Goal: Find contact information: Find contact information

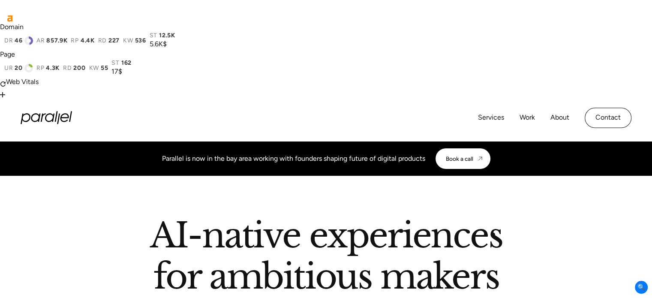
scroll to position [3398, 0]
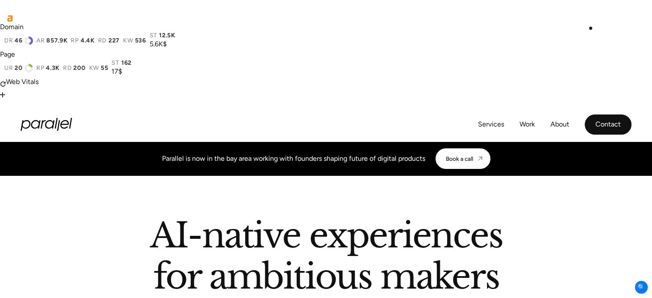
click at [595, 114] on link "Contact" at bounding box center [608, 124] width 47 height 20
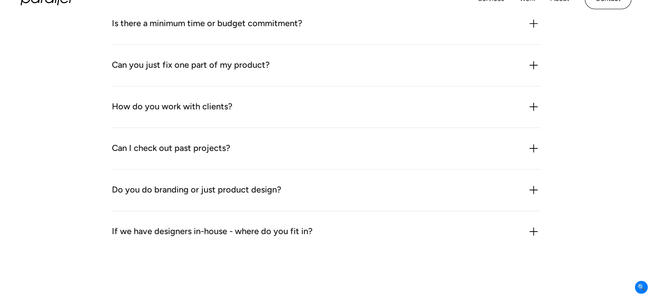
scroll to position [1419, 0]
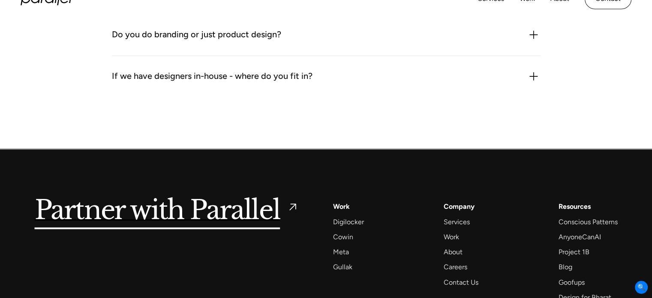
click at [301, 256] on div "Partner with Parallel Services AI Design Sprint Design Sprint UX Design ProdUX …" at bounding box center [326, 257] width 583 height 217
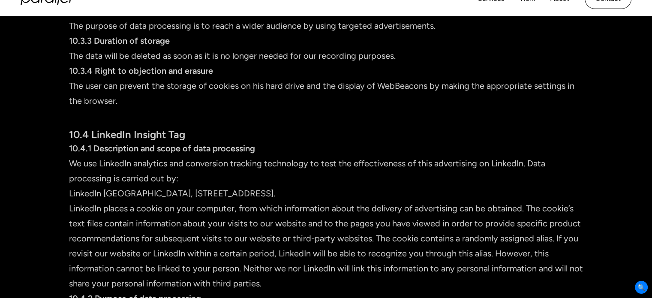
scroll to position [6017, 0]
